Goal: Navigation & Orientation: Find specific page/section

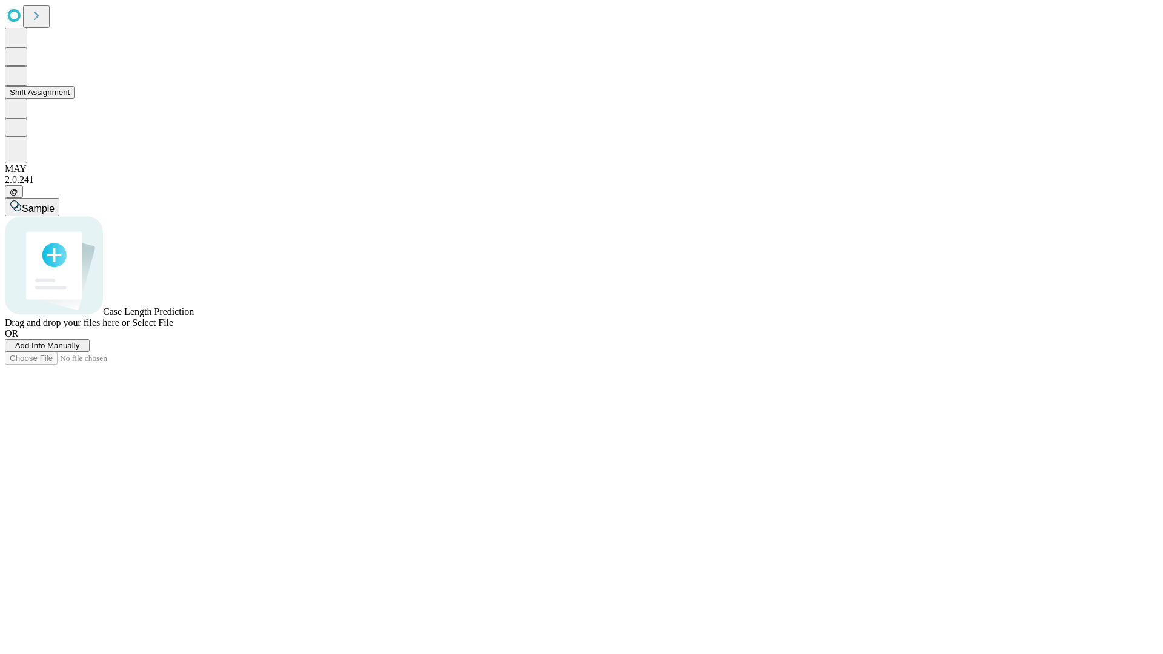
click at [75, 99] on button "Shift Assignment" at bounding box center [40, 92] width 70 height 13
